Goal: Task Accomplishment & Management: Use online tool/utility

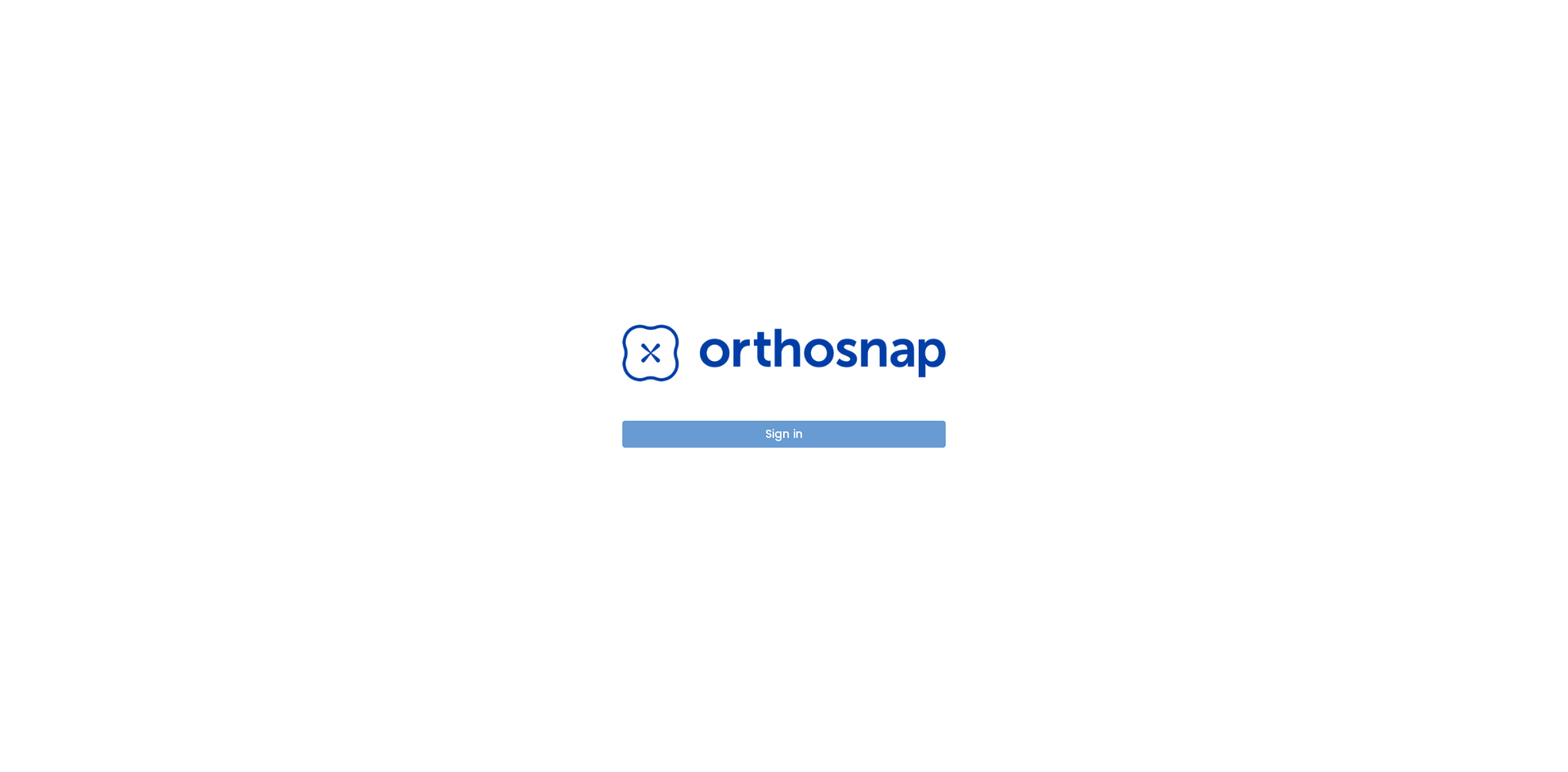
click at [718, 427] on button "Sign in" at bounding box center [784, 435] width 323 height 27
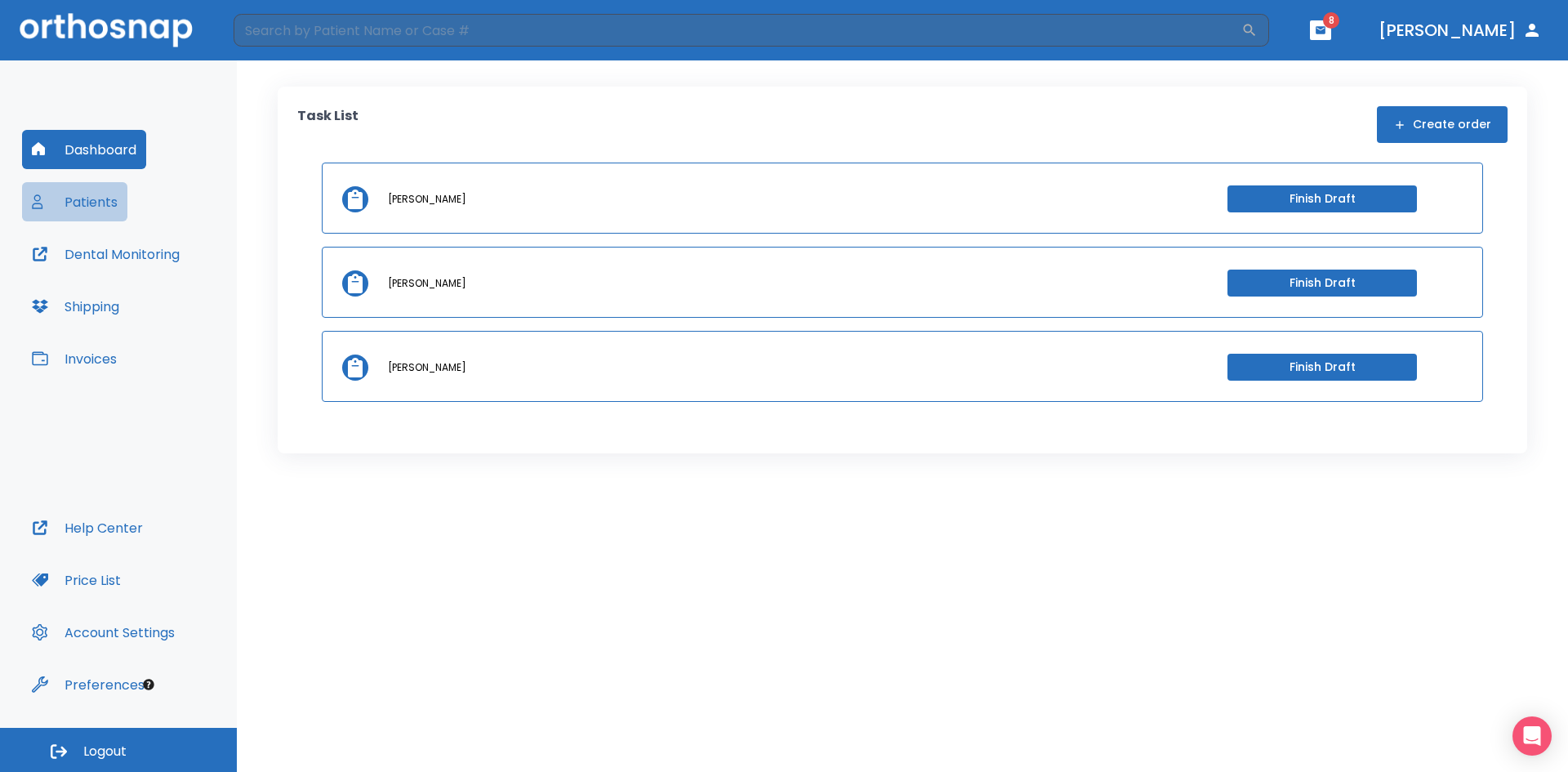
click at [70, 200] on button "Patients" at bounding box center [75, 202] width 105 height 39
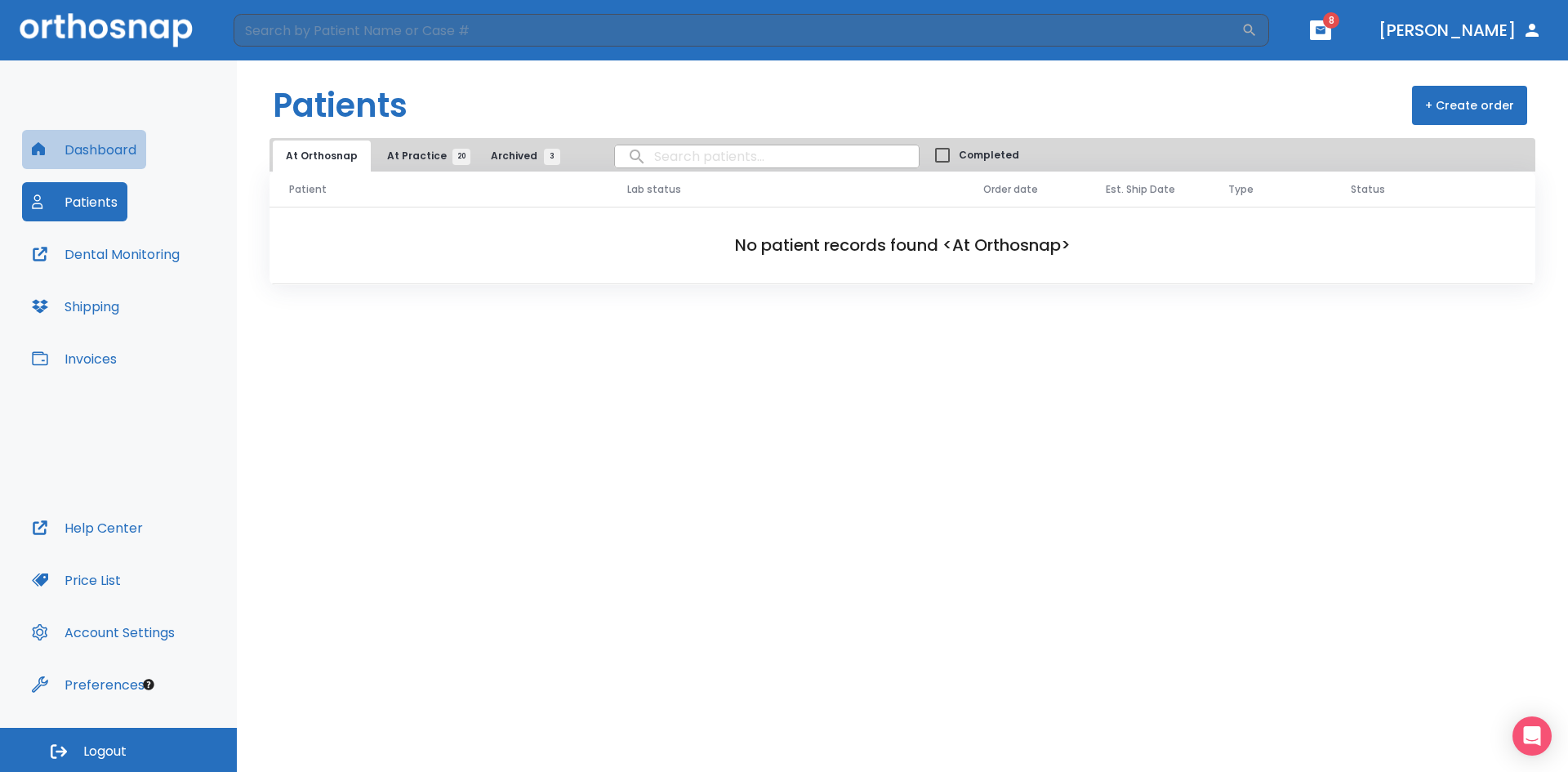
click at [97, 146] on button "Dashboard" at bounding box center [84, 149] width 124 height 39
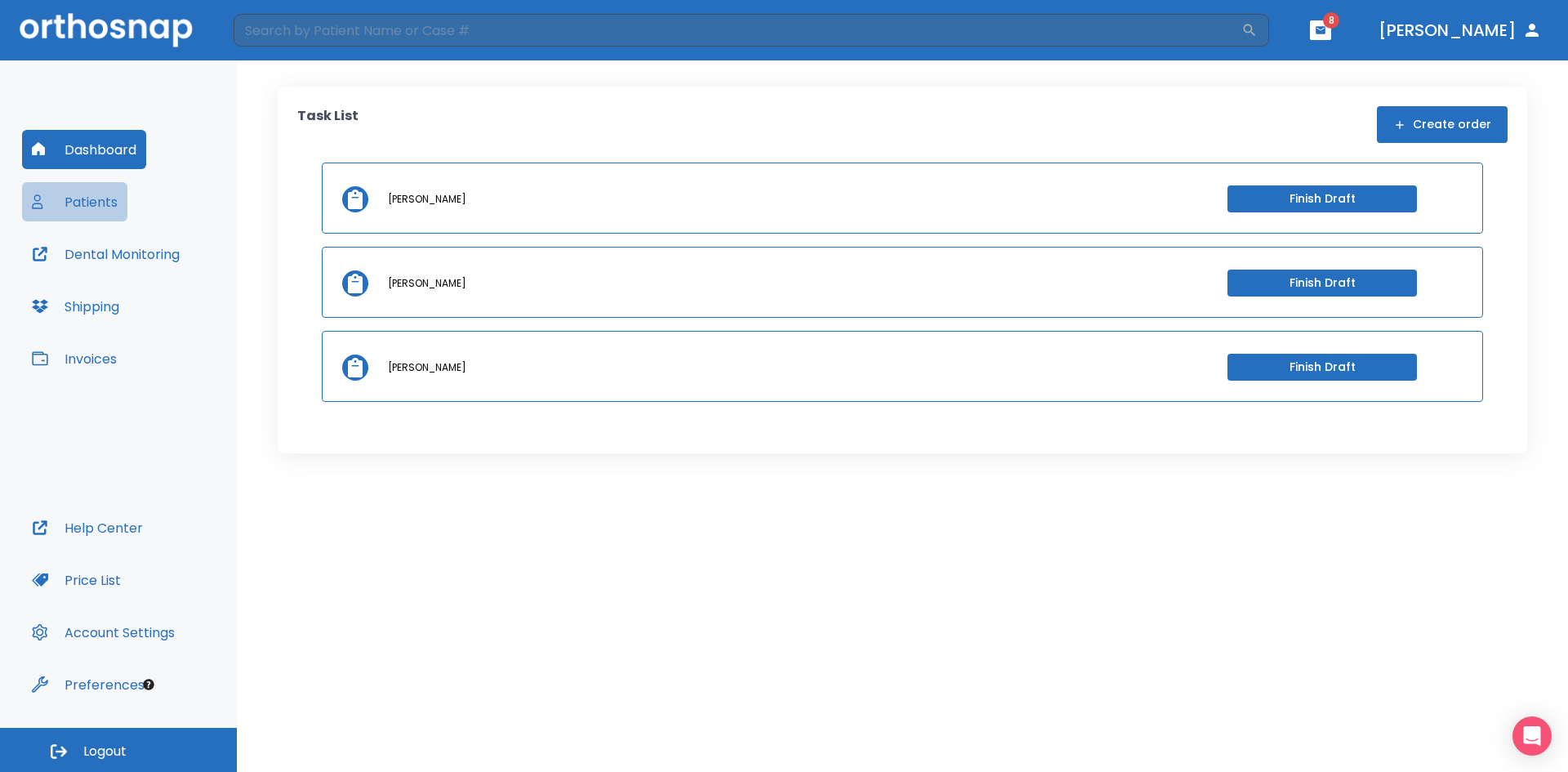
click at [71, 196] on button "Patients" at bounding box center [75, 202] width 105 height 39
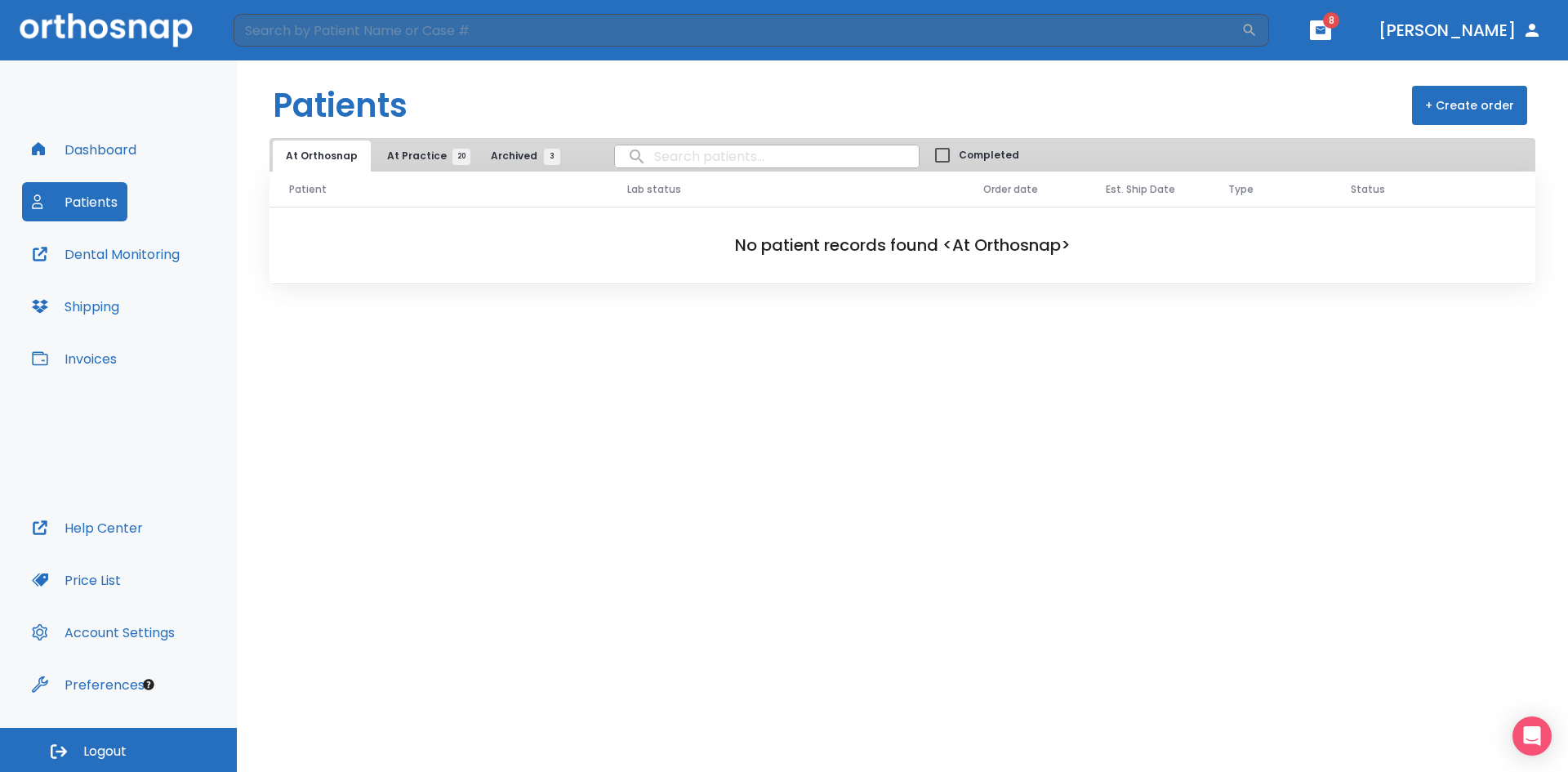
click at [404, 150] on span "At Practice 20" at bounding box center [424, 155] width 75 height 14
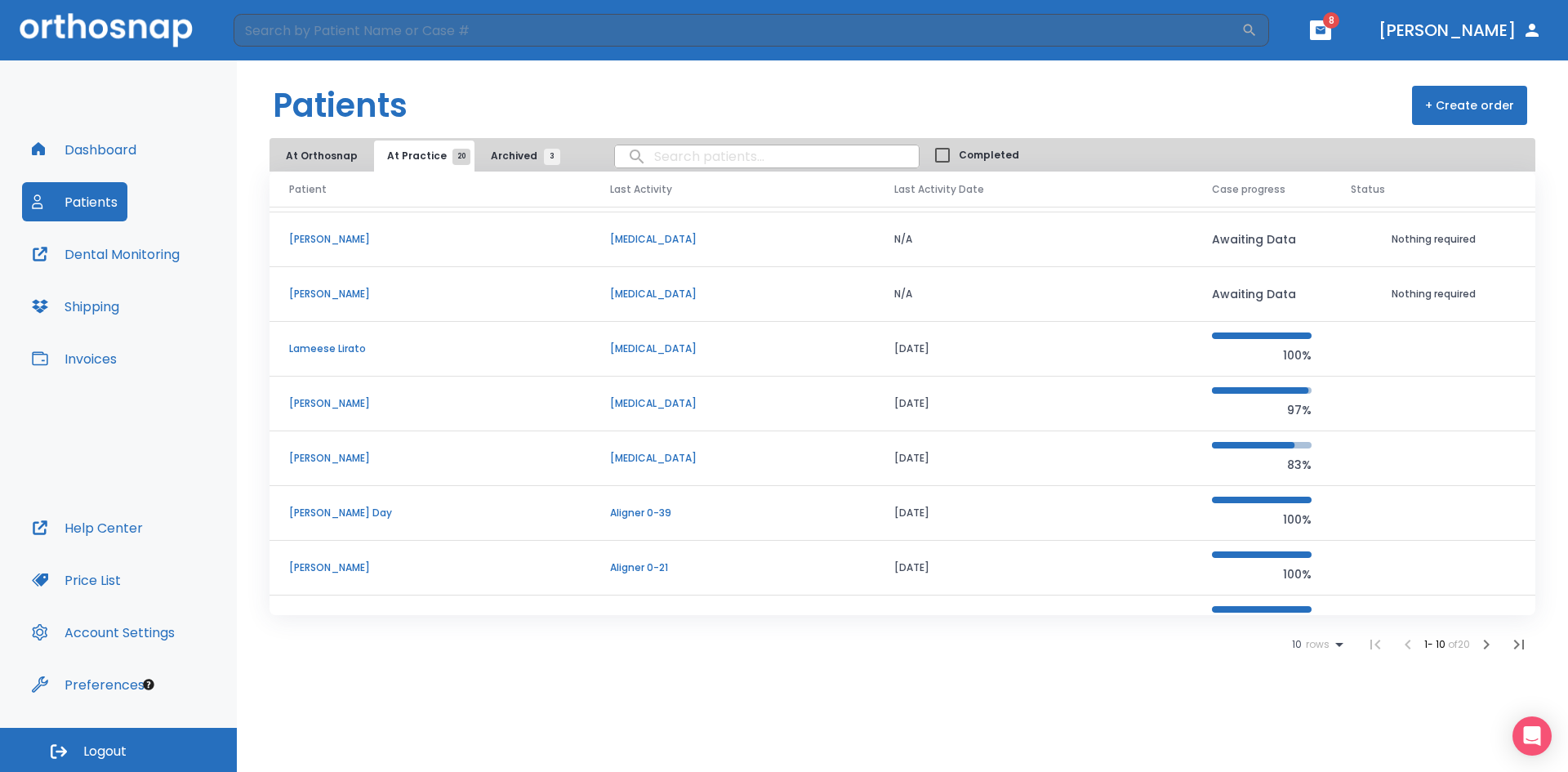
scroll to position [140, 0]
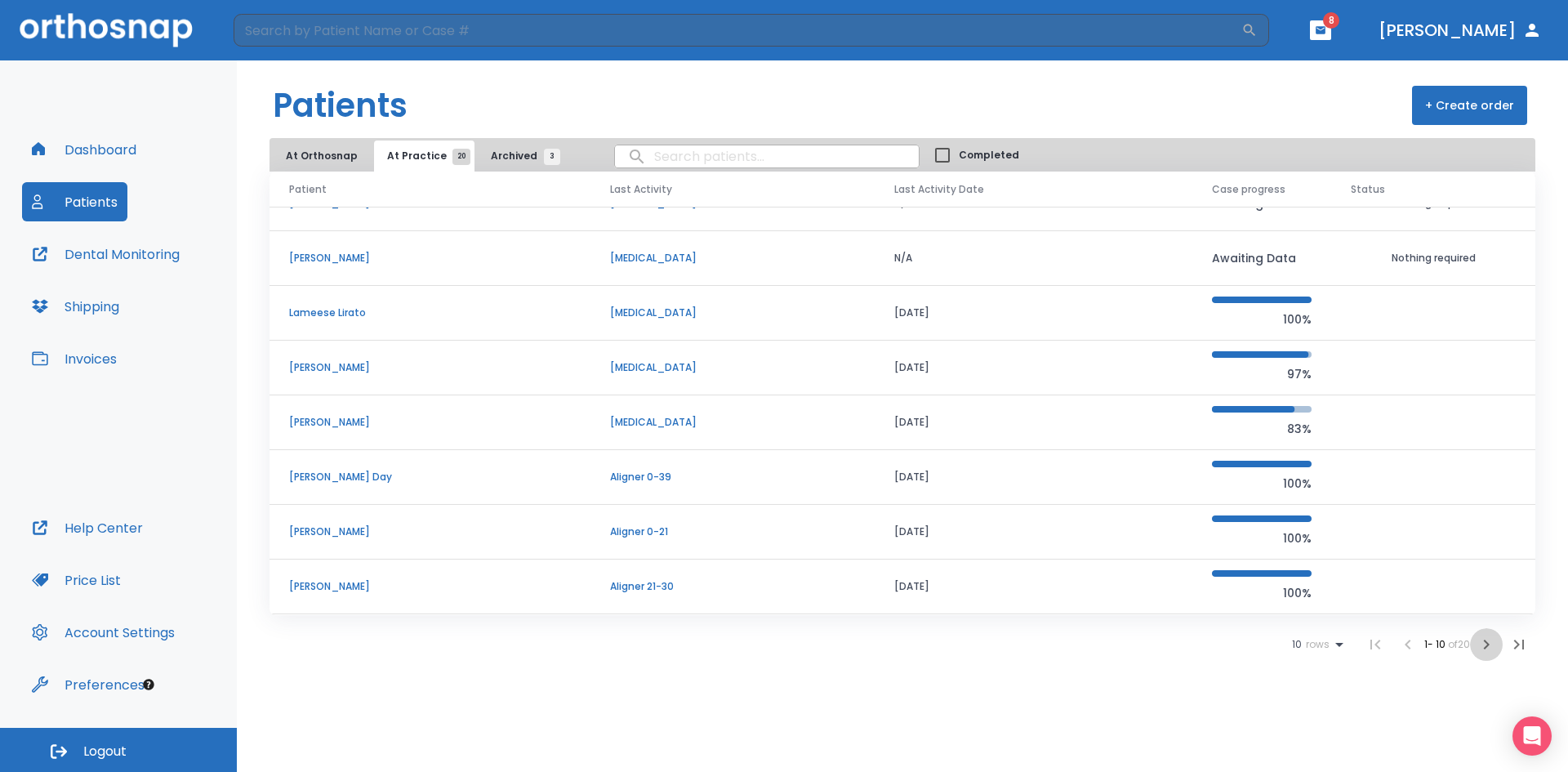
click at [1487, 644] on icon "button" at bounding box center [1487, 645] width 6 height 10
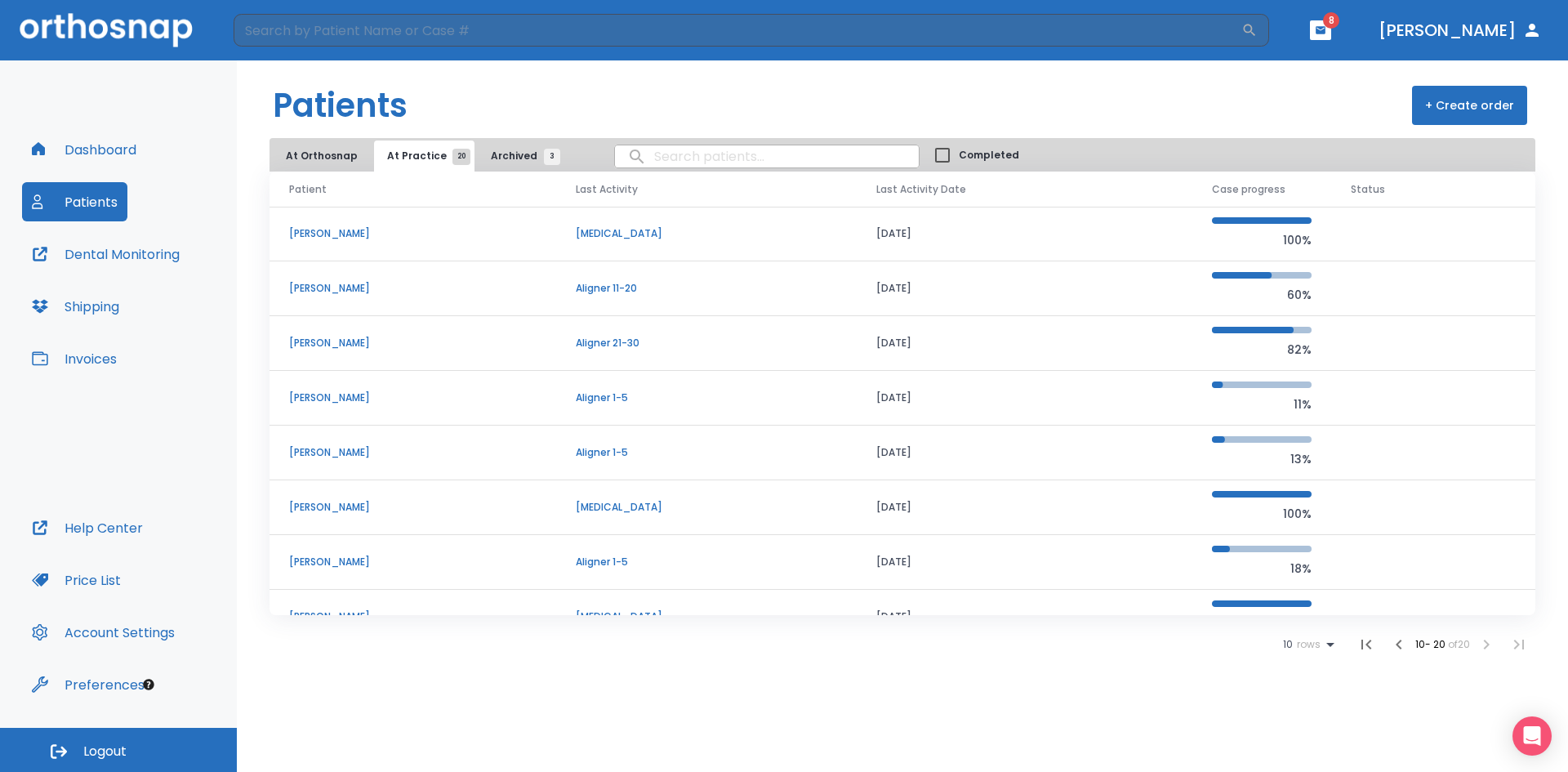
click at [348, 448] on p "[PERSON_NAME]" at bounding box center [413, 452] width 248 height 14
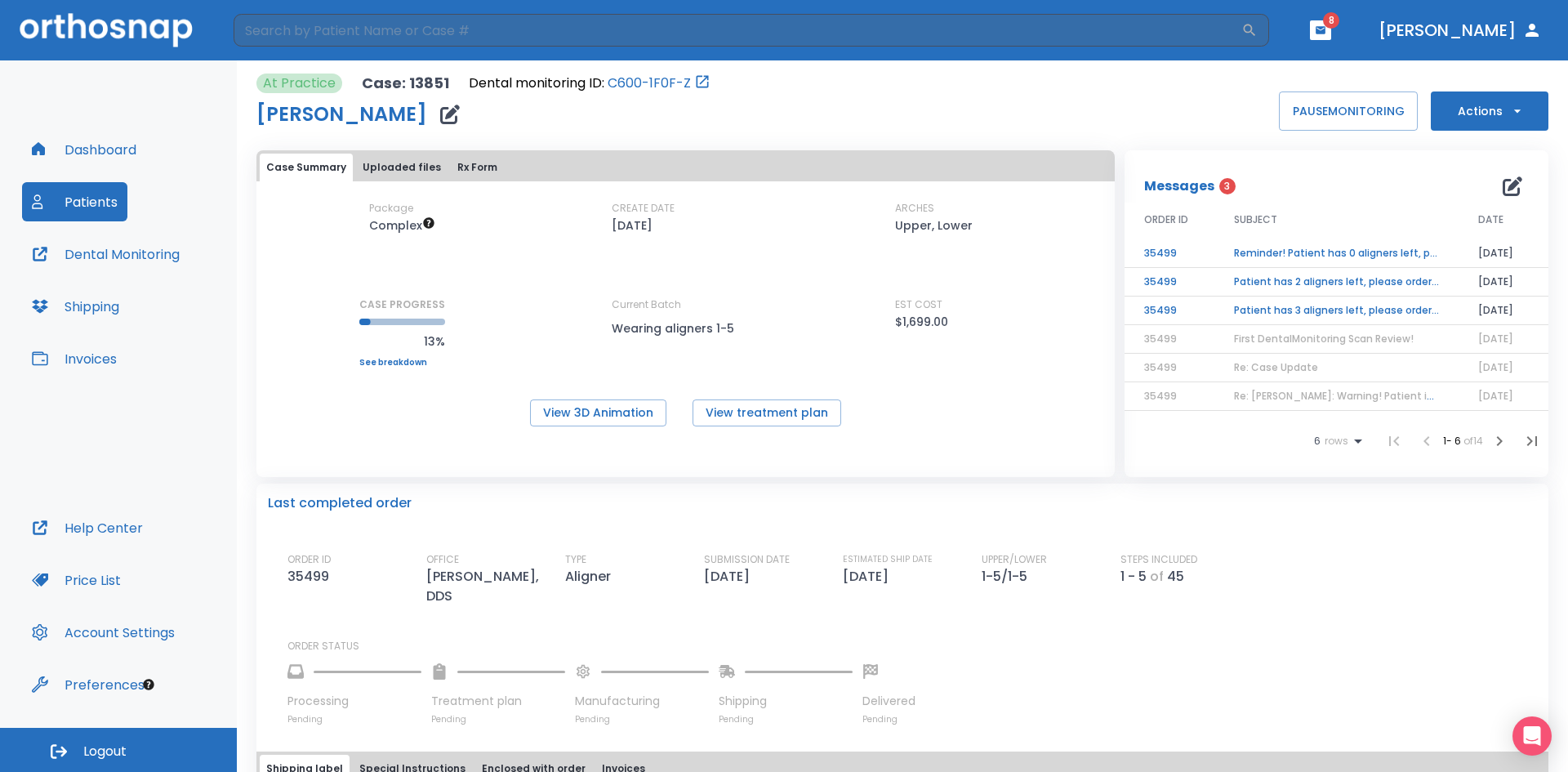
click at [1476, 101] on button "Actions" at bounding box center [1490, 111] width 118 height 39
click at [1464, 235] on p "Order Next Aligners" at bounding box center [1480, 239] width 93 height 14
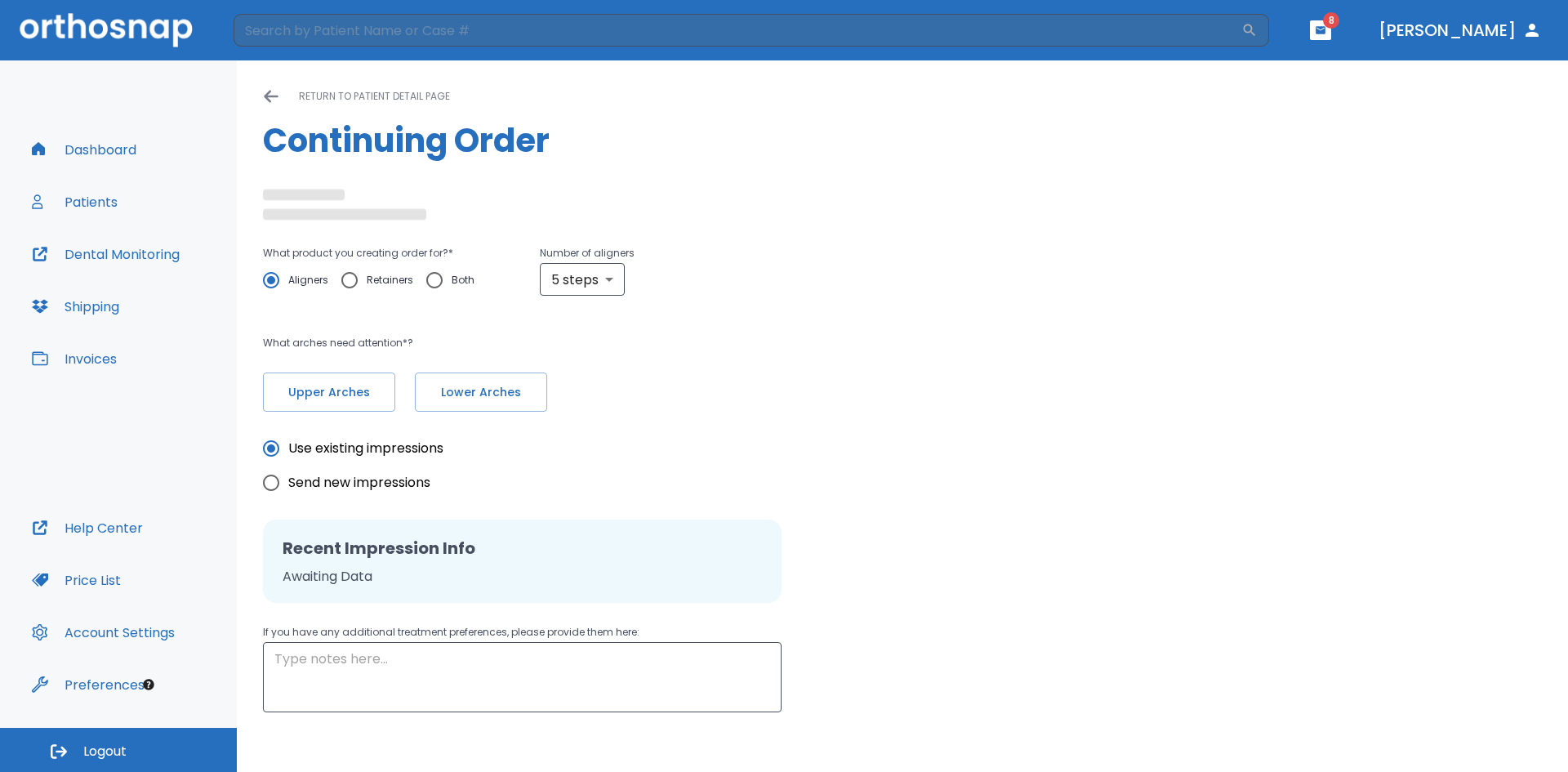
type textarea "please do not place attachments on existing crowns."
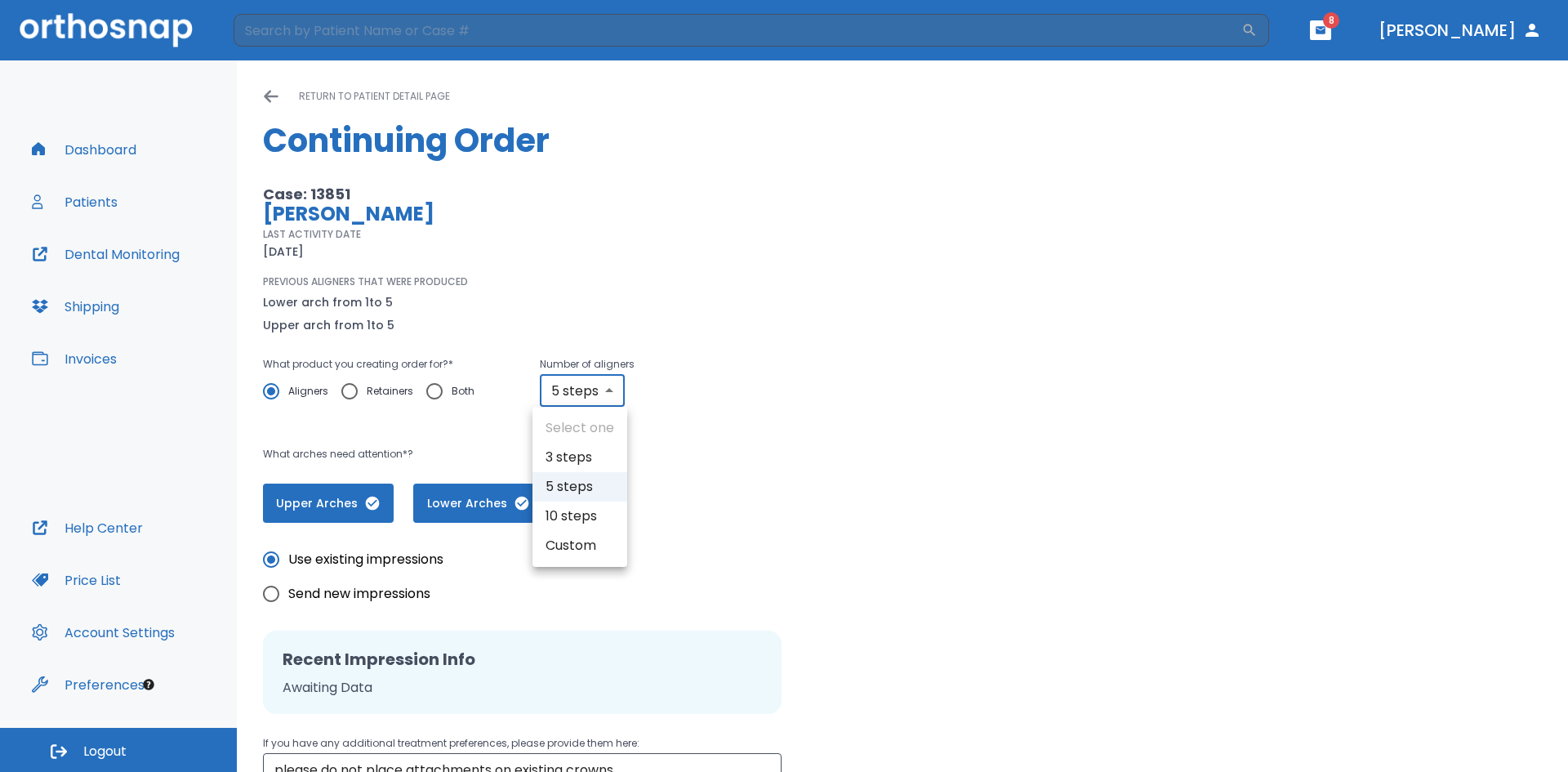
click at [613, 387] on body "​ 8 [PERSON_NAME] Dashboard Patients Dental Monitoring Shipping Invoices Help C…" at bounding box center [784, 386] width 1568 height 772
click at [565, 516] on li "10 steps" at bounding box center [580, 516] width 95 height 30
type input "10"
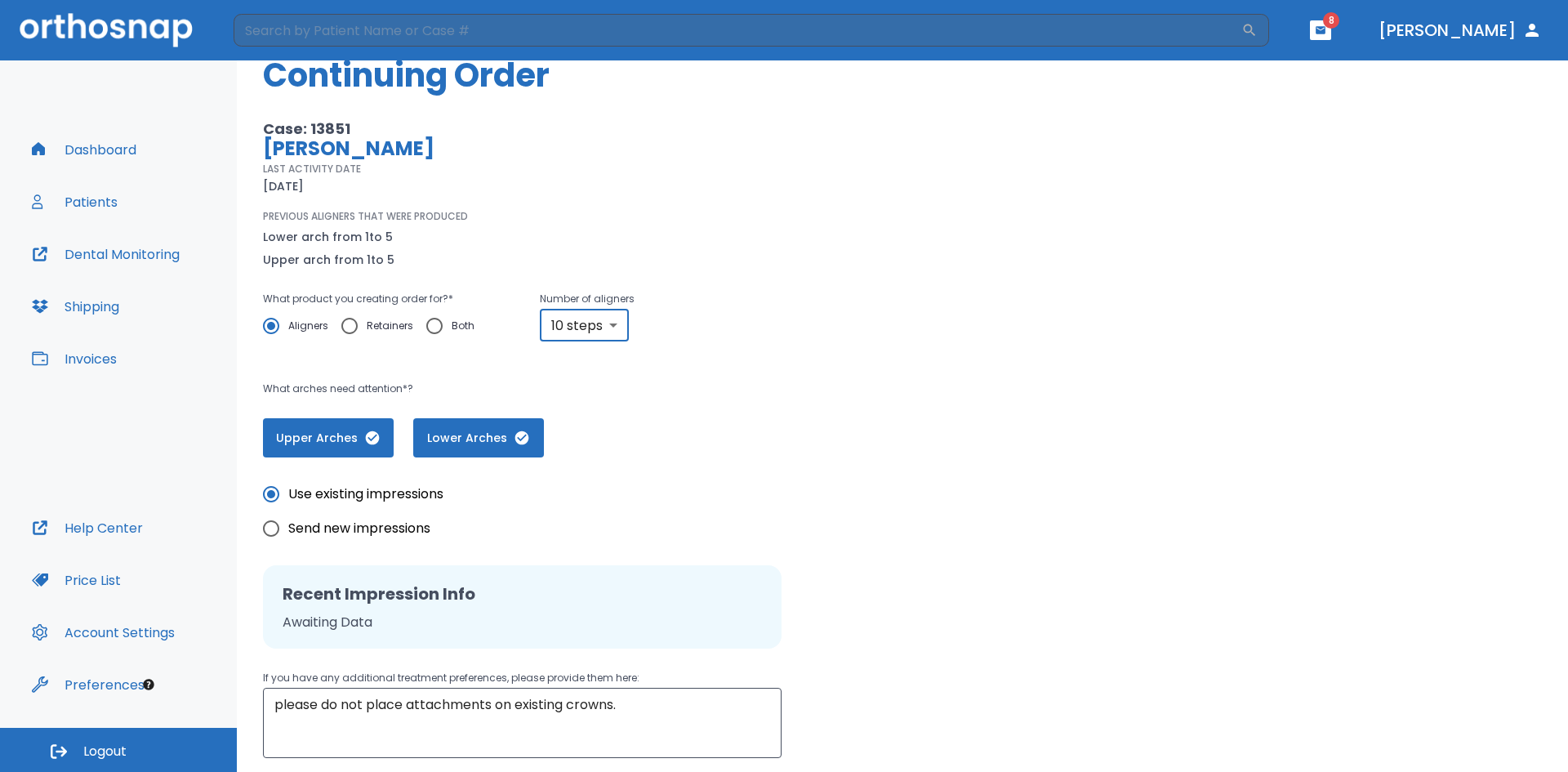
scroll to position [183, 0]
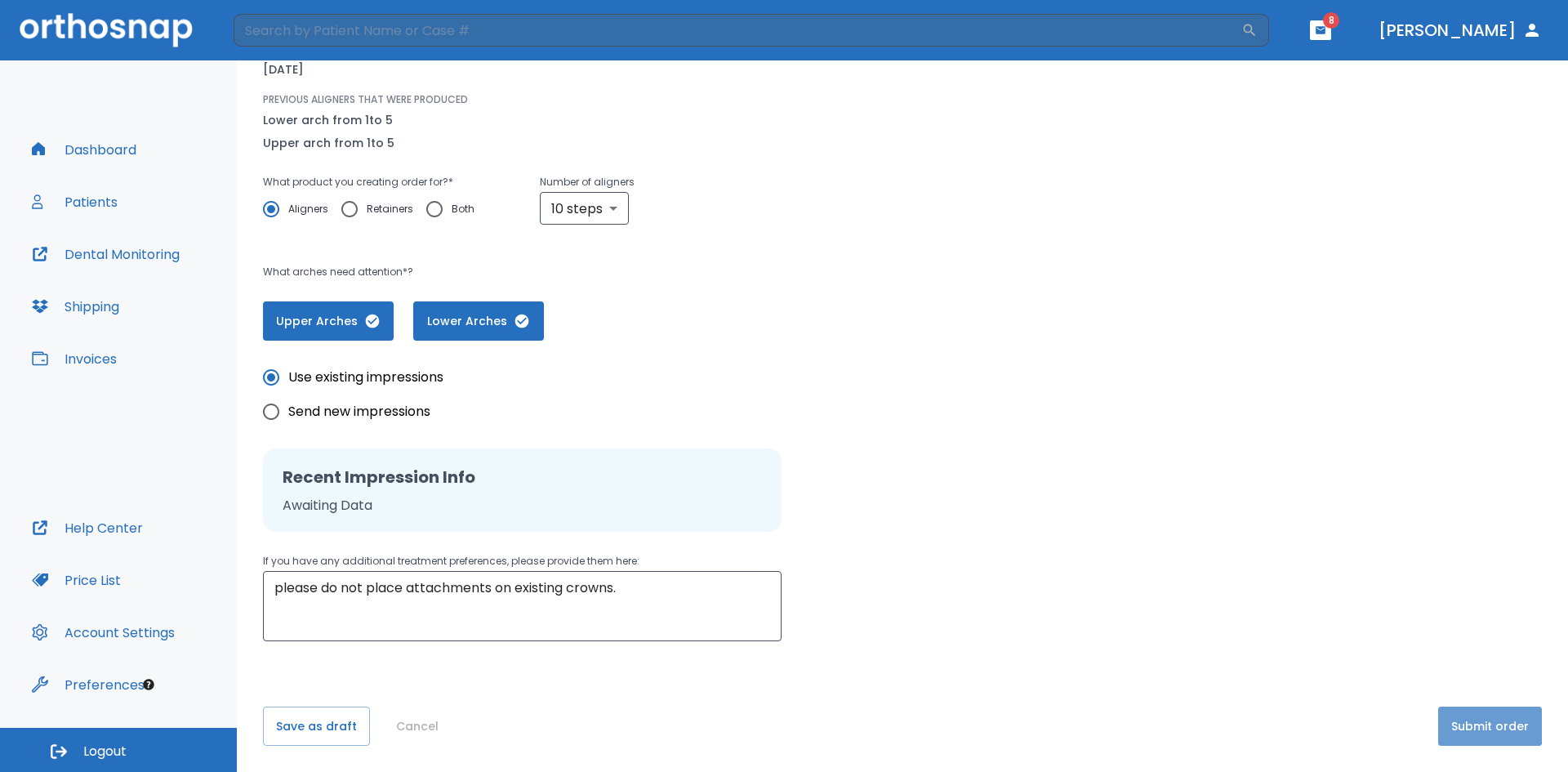
click at [1459, 720] on button "Submit order" at bounding box center [1490, 726] width 104 height 39
